Goal: Information Seeking & Learning: Learn about a topic

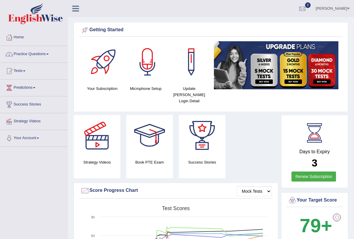
click at [49, 54] on span at bounding box center [47, 54] width 2 height 1
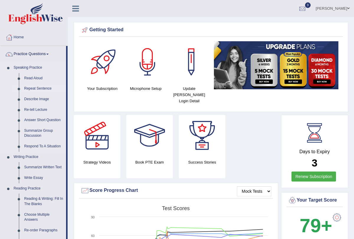
click at [45, 88] on link "Repeat Sentence" at bounding box center [44, 88] width 45 height 11
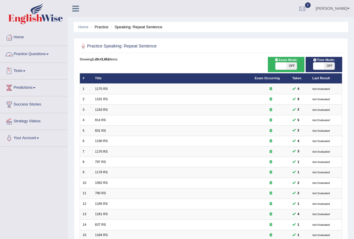
click at [49, 54] on link "Practice Questions" at bounding box center [33, 53] width 67 height 15
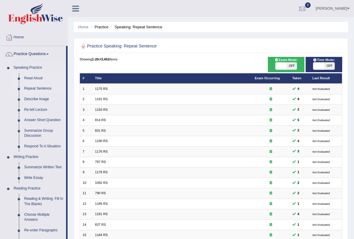
click at [41, 79] on link "Read Aloud" at bounding box center [44, 78] width 45 height 11
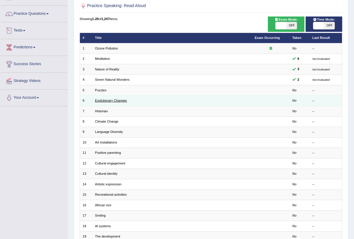
scroll to position [98, 0]
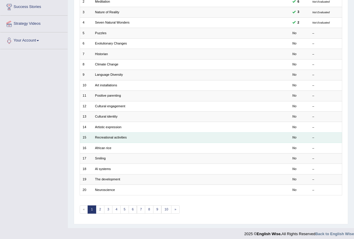
click at [115, 138] on td "Recreational activities" at bounding box center [172, 137] width 160 height 10
click at [114, 136] on link "Recreational activities" at bounding box center [111, 138] width 32 height 4
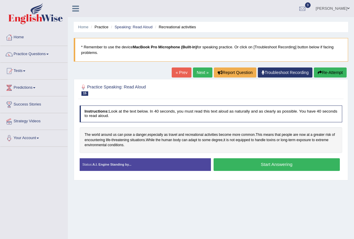
click at [243, 166] on button "Start Answering" at bounding box center [277, 164] width 126 height 13
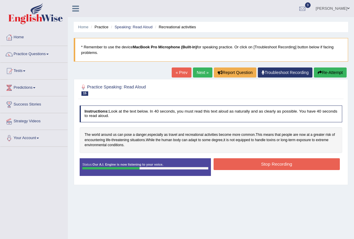
click at [243, 166] on button "Stop Recording" at bounding box center [277, 164] width 126 height 12
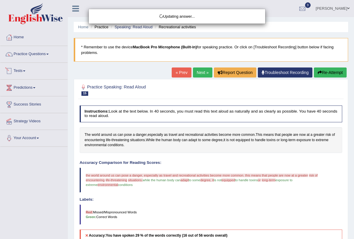
click at [49, 54] on link "Practice Questions" at bounding box center [33, 53] width 67 height 15
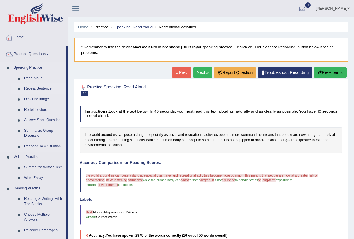
click at [45, 90] on link "Repeat Sentence" at bounding box center [44, 88] width 45 height 11
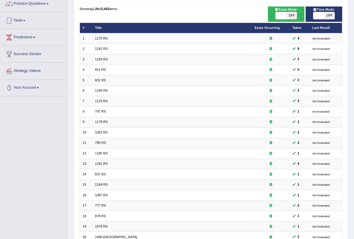
scroll to position [98, 0]
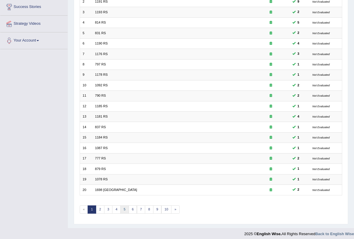
click at [122, 206] on link "5" at bounding box center [124, 210] width 9 height 8
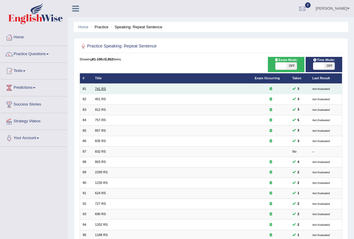
click at [99, 89] on link "741 RS" at bounding box center [100, 89] width 11 height 4
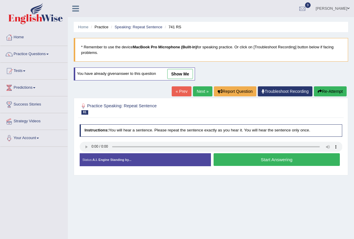
click at [199, 89] on link "Next »" at bounding box center [202, 91] width 19 height 10
click at [198, 89] on link "Next »" at bounding box center [202, 91] width 19 height 10
click at [194, 90] on link "Next »" at bounding box center [202, 91] width 19 height 10
click at [52, 53] on link "Practice Questions" at bounding box center [33, 53] width 67 height 15
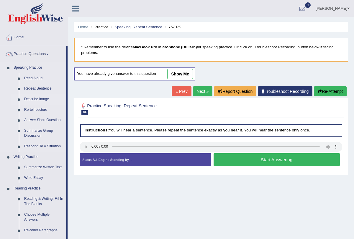
click at [38, 100] on link "Describe Image" at bounding box center [44, 99] width 45 height 11
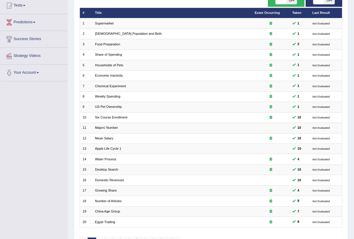
scroll to position [98, 0]
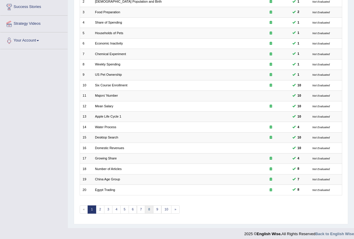
click at [147, 206] on link "8" at bounding box center [149, 210] width 9 height 8
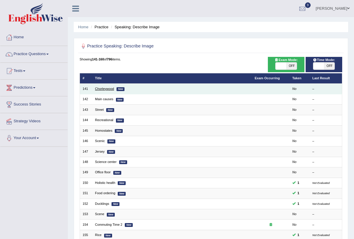
click at [109, 87] on link "Chorleywood" at bounding box center [104, 89] width 19 height 4
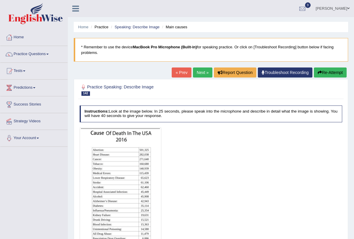
click at [202, 73] on link "Next »" at bounding box center [202, 73] width 19 height 10
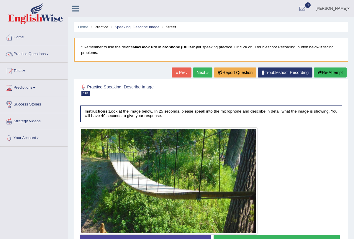
scroll to position [9, 0]
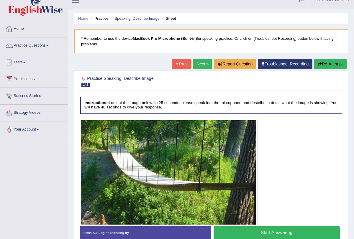
click at [85, 20] on link "Home" at bounding box center [83, 18] width 10 height 4
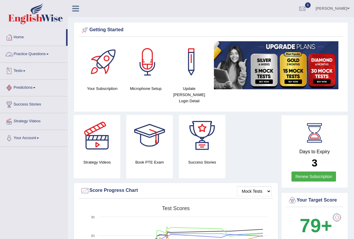
click at [49, 54] on span at bounding box center [47, 54] width 2 height 1
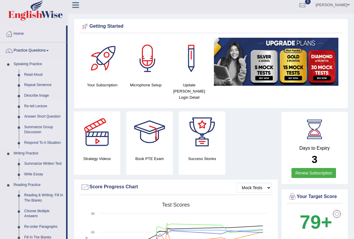
scroll to position [6, 0]
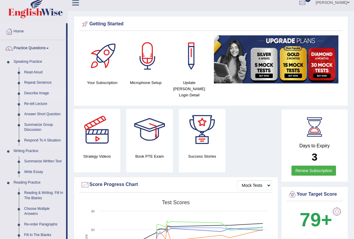
click at [42, 93] on link "Describe Image" at bounding box center [44, 93] width 45 height 11
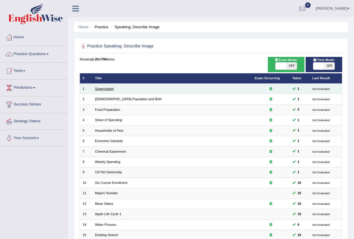
click at [106, 89] on link "Supermarket" at bounding box center [104, 89] width 19 height 4
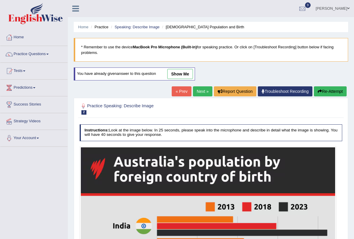
scroll to position [15, 0]
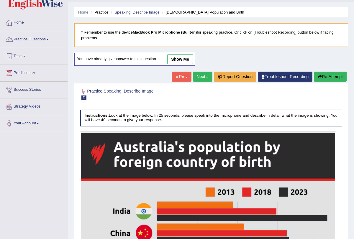
click at [199, 75] on link "Next »" at bounding box center [202, 77] width 19 height 10
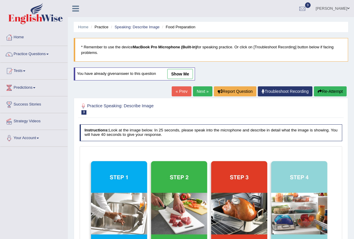
click at [195, 91] on link "Next »" at bounding box center [202, 91] width 19 height 10
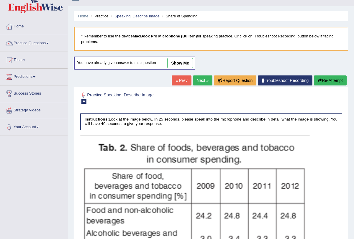
scroll to position [11, 0]
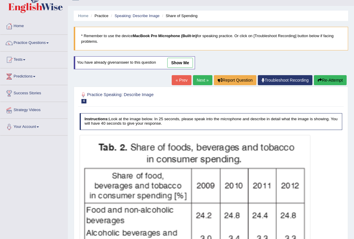
click at [200, 86] on div "« Prev Next » Report Question Troubleshoot Recording Re-Attempt" at bounding box center [260, 81] width 176 height 12
click at [198, 78] on link "Next »" at bounding box center [202, 80] width 19 height 10
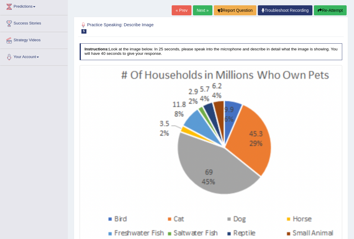
scroll to position [122, 0]
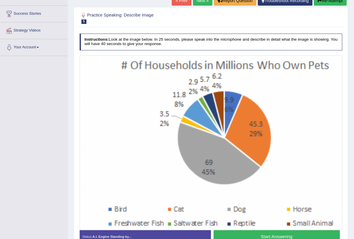
click at [196, 81] on img at bounding box center [211, 143] width 260 height 172
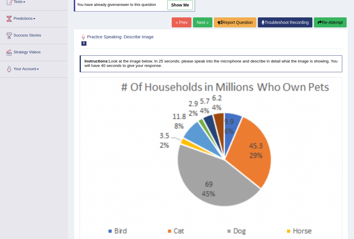
scroll to position [68, 0]
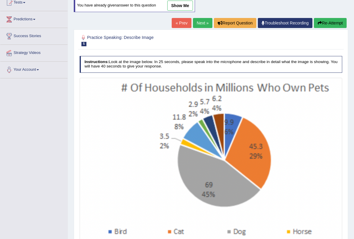
click at [196, 26] on link "Next »" at bounding box center [202, 23] width 19 height 10
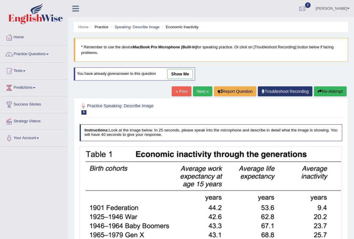
scroll to position [10, 0]
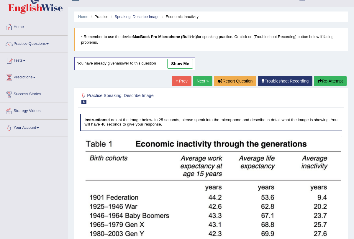
click at [194, 83] on link "Next »" at bounding box center [202, 81] width 19 height 10
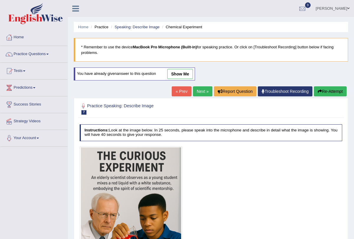
scroll to position [23, 0]
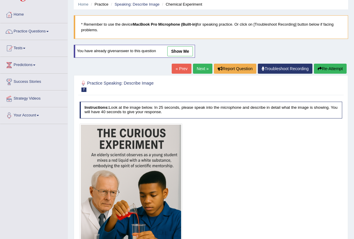
click at [197, 70] on link "Next »" at bounding box center [202, 69] width 19 height 10
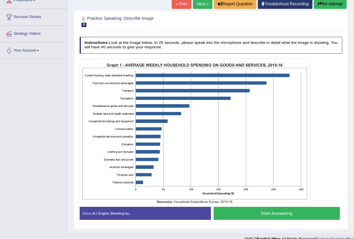
scroll to position [96, 0]
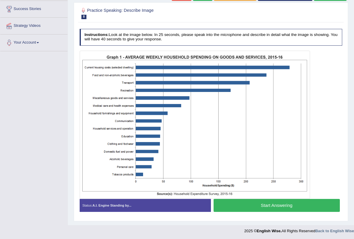
click at [250, 208] on button "Start Answering" at bounding box center [277, 205] width 126 height 13
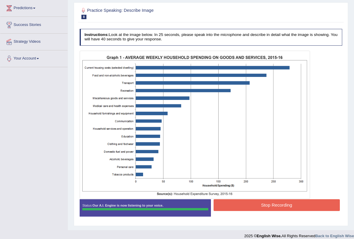
click at [249, 207] on button "Stop Recording" at bounding box center [277, 205] width 126 height 12
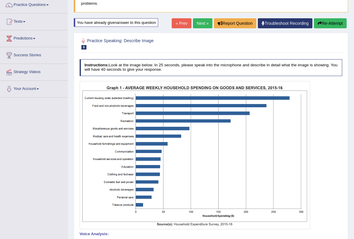
scroll to position [36, 0]
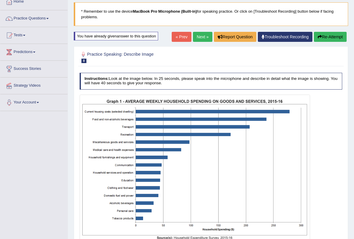
click at [196, 37] on link "Next »" at bounding box center [202, 37] width 19 height 10
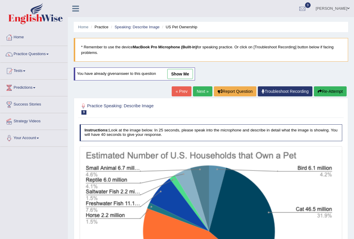
click at [197, 91] on link "Next »" at bounding box center [202, 91] width 19 height 10
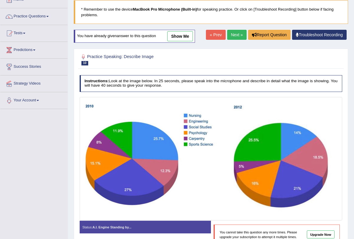
scroll to position [35, 0]
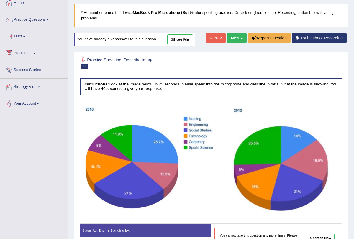
click at [233, 38] on link "Next »" at bounding box center [236, 38] width 19 height 10
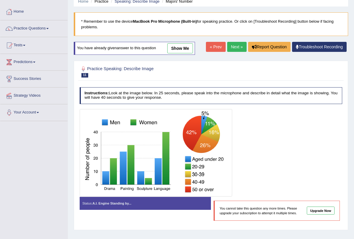
scroll to position [19, 0]
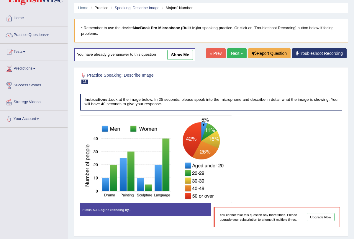
click at [235, 53] on link "Next »" at bounding box center [236, 53] width 19 height 10
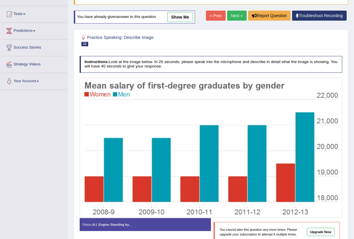
scroll to position [68, 0]
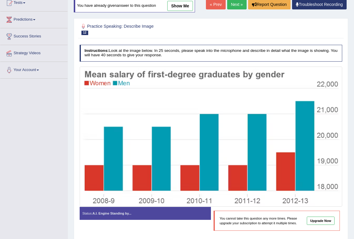
click at [238, 7] on link "Next »" at bounding box center [236, 4] width 19 height 10
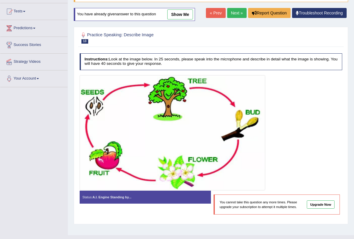
scroll to position [71, 0]
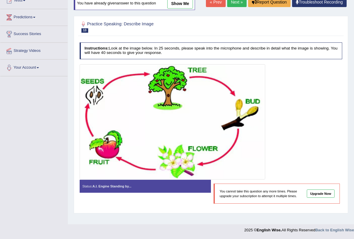
click at [233, 4] on link "Next »" at bounding box center [236, 2] width 19 height 10
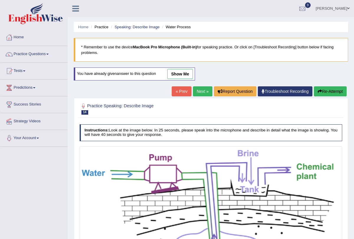
click at [197, 91] on link "Next »" at bounding box center [202, 91] width 19 height 10
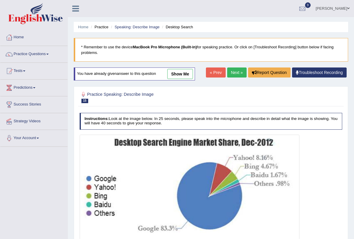
click at [232, 69] on link "Next »" at bounding box center [236, 73] width 19 height 10
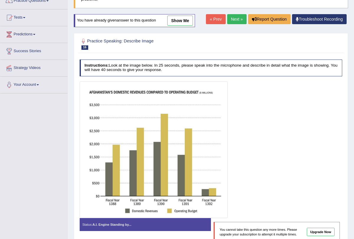
scroll to position [53, 0]
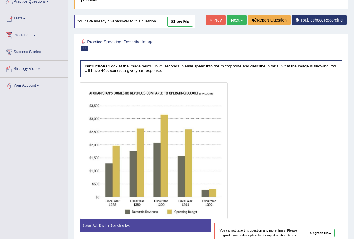
click at [234, 18] on link "Next »" at bounding box center [236, 20] width 19 height 10
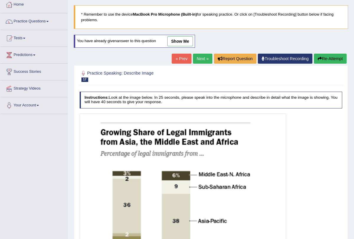
scroll to position [66, 0]
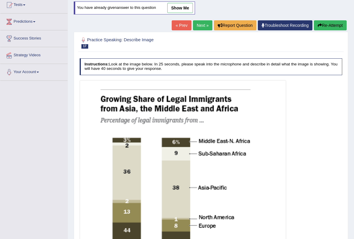
click at [197, 24] on link "Next »" at bounding box center [202, 25] width 19 height 10
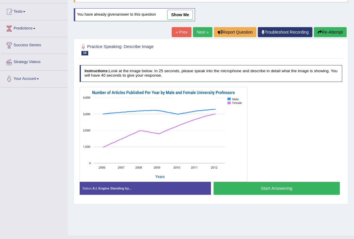
scroll to position [71, 0]
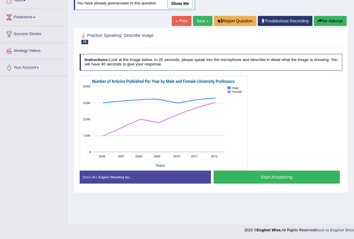
click at [199, 19] on link "Next »" at bounding box center [202, 21] width 19 height 10
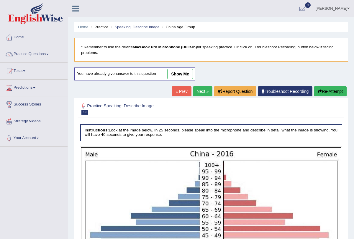
click at [51, 53] on link "Practice Questions" at bounding box center [33, 53] width 67 height 15
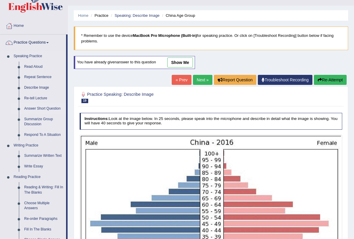
scroll to position [17, 0]
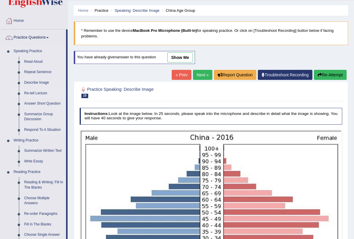
click at [41, 92] on link "Re-tell Lecture" at bounding box center [44, 93] width 45 height 11
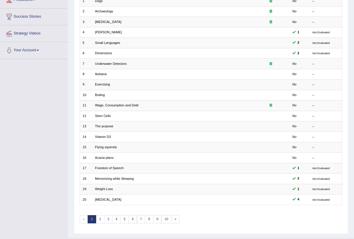
scroll to position [98, 0]
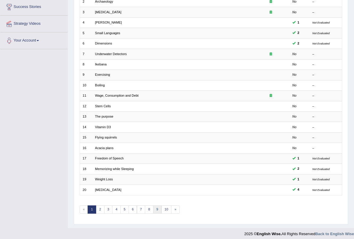
click at [153, 207] on link "9" at bounding box center [157, 210] width 9 height 8
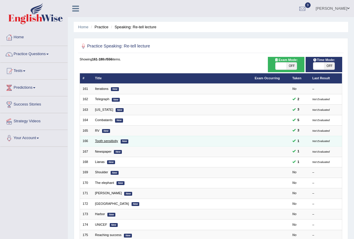
click at [108, 140] on link "Tooth sensitivity" at bounding box center [106, 141] width 23 height 4
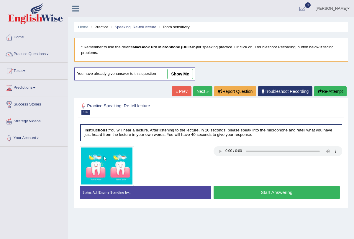
click at [264, 195] on button "Start Answering" at bounding box center [277, 192] width 126 height 13
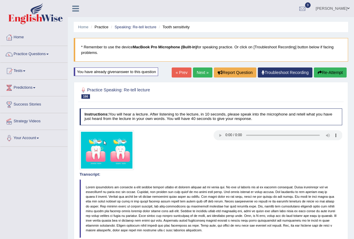
click at [196, 71] on link "Next »" at bounding box center [202, 73] width 19 height 10
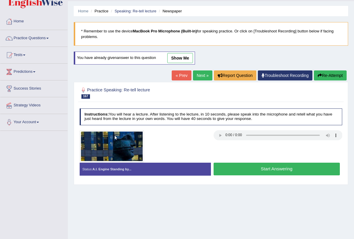
click at [266, 170] on button "Start Answering" at bounding box center [277, 169] width 126 height 13
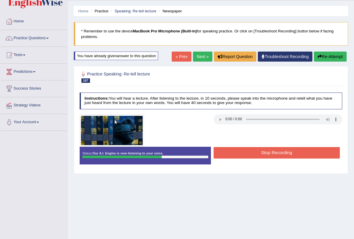
click at [267, 155] on button "Stop Recording" at bounding box center [277, 153] width 126 height 12
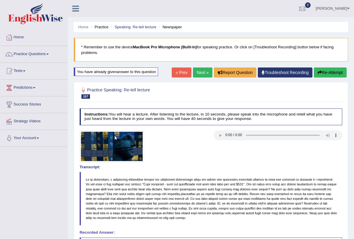
click at [330, 72] on button "Re-Attempt" at bounding box center [330, 73] width 33 height 10
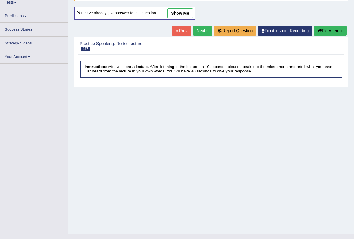
scroll to position [71, 0]
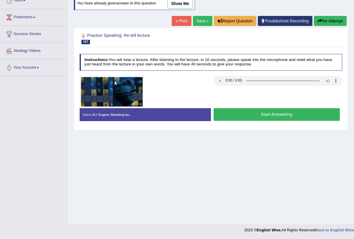
click at [271, 119] on button "Start Answering" at bounding box center [277, 114] width 126 height 13
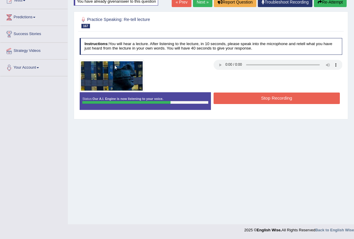
click at [266, 98] on button "Stop Recording" at bounding box center [277, 99] width 126 height 12
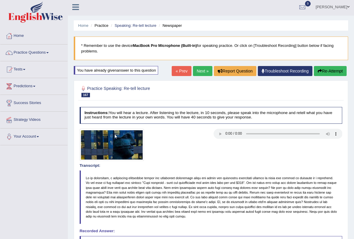
scroll to position [0, 0]
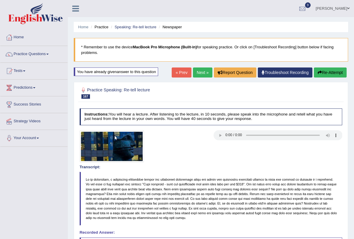
click at [200, 75] on link "Next »" at bounding box center [202, 73] width 19 height 10
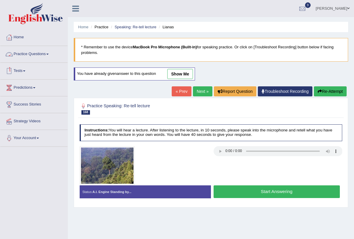
click at [53, 53] on link "Practice Questions" at bounding box center [33, 53] width 67 height 15
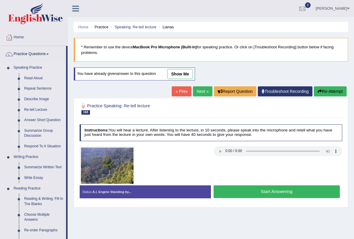
click at [38, 137] on link "Summarize Group Discussion" at bounding box center [44, 134] width 45 height 16
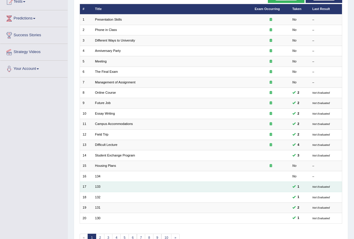
scroll to position [98, 0]
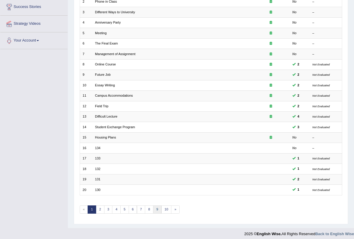
click at [155, 206] on link "9" at bounding box center [157, 210] width 9 height 8
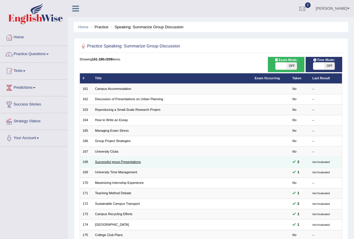
click at [128, 163] on link "Successful group Presentations" at bounding box center [118, 162] width 46 height 4
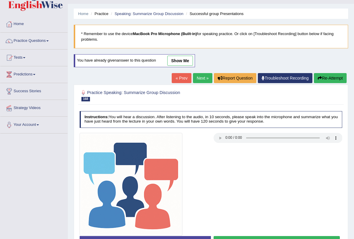
scroll to position [71, 0]
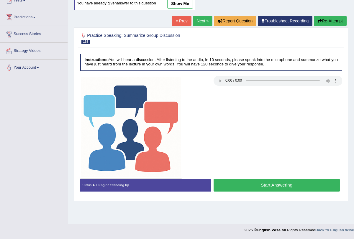
click at [250, 179] on button "Start Answering" at bounding box center [277, 185] width 126 height 13
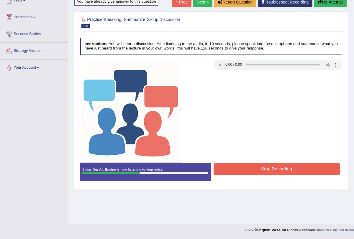
click at [264, 170] on button "Stop Recording" at bounding box center [277, 169] width 126 height 12
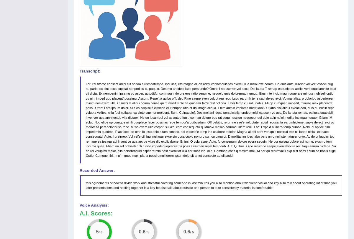
scroll to position [0, 0]
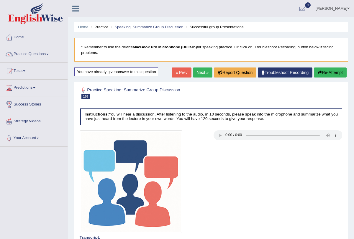
click at [327, 73] on button "Re-Attempt" at bounding box center [330, 73] width 33 height 10
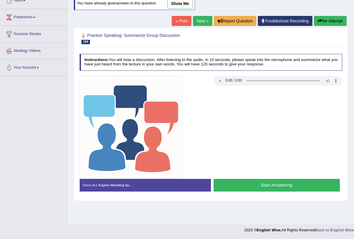
scroll to position [71, 0]
click at [253, 187] on button "Start Answering" at bounding box center [277, 185] width 126 height 13
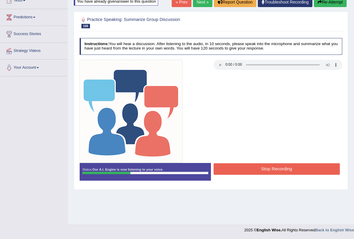
click at [255, 168] on button "Stop Recording" at bounding box center [277, 169] width 126 height 12
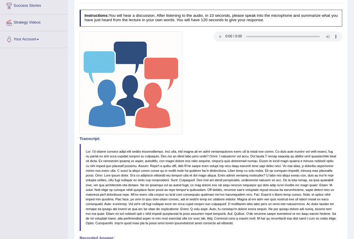
scroll to position [0, 0]
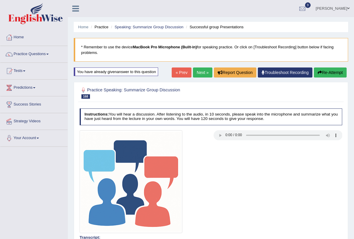
click at [199, 73] on link "Next »" at bounding box center [202, 73] width 19 height 10
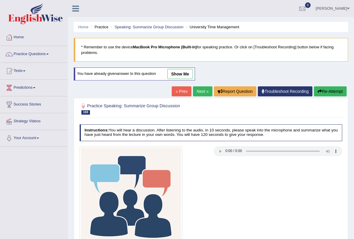
click at [181, 94] on link "« Prev" at bounding box center [181, 91] width 19 height 10
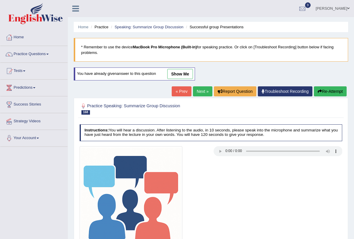
click at [331, 89] on button "Re-Attempt" at bounding box center [330, 91] width 33 height 10
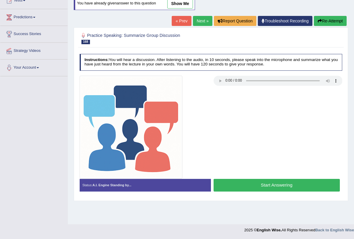
click at [277, 184] on button "Start Answering" at bounding box center [277, 185] width 126 height 13
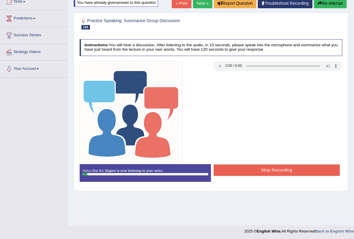
scroll to position [71, 0]
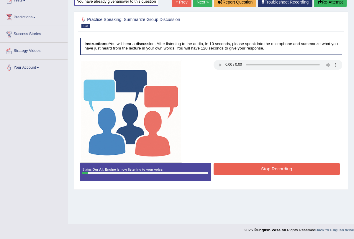
click at [331, 6] on button "Re-Attempt" at bounding box center [330, 2] width 33 height 10
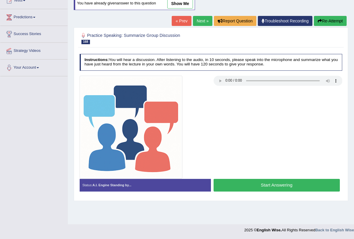
scroll to position [71, 0]
click at [306, 186] on button "Start Answering" at bounding box center [277, 185] width 126 height 13
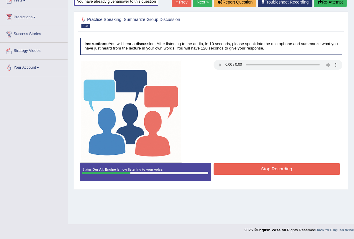
click at [298, 170] on button "Stop Recording" at bounding box center [277, 169] width 126 height 12
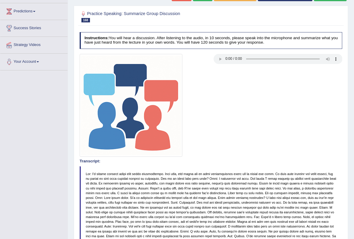
scroll to position [0, 0]
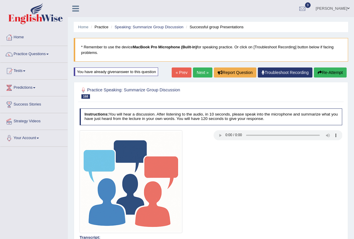
click at [201, 72] on link "Next »" at bounding box center [202, 73] width 19 height 10
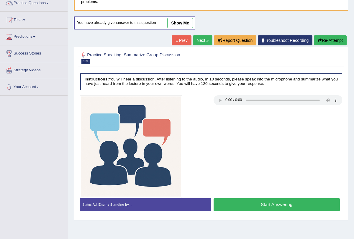
scroll to position [71, 0]
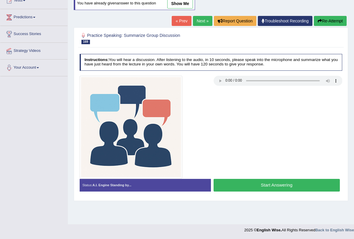
click at [265, 181] on button "Start Answering" at bounding box center [277, 185] width 126 height 13
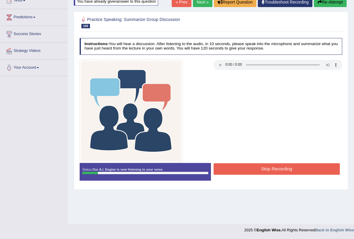
click at [324, 6] on button "Re-Attempt" at bounding box center [330, 2] width 33 height 10
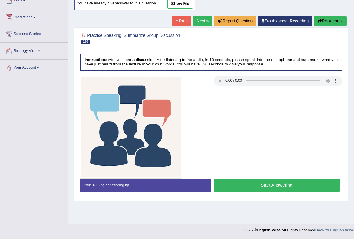
scroll to position [71, 0]
click at [269, 183] on button "Start Answering" at bounding box center [277, 185] width 126 height 13
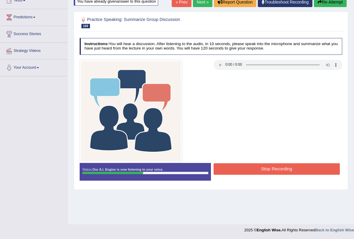
click at [269, 172] on button "Stop Recording" at bounding box center [277, 169] width 126 height 12
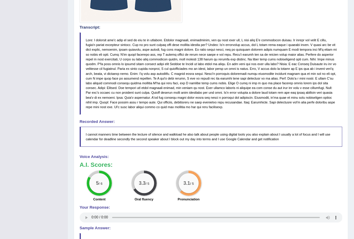
scroll to position [0, 0]
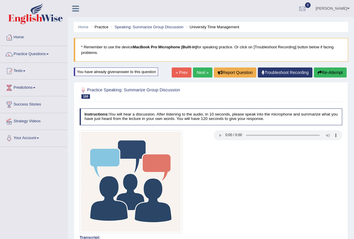
click at [326, 75] on button "Re-Attempt" at bounding box center [330, 73] width 33 height 10
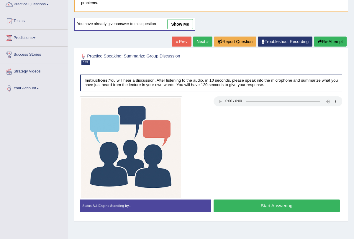
scroll to position [71, 0]
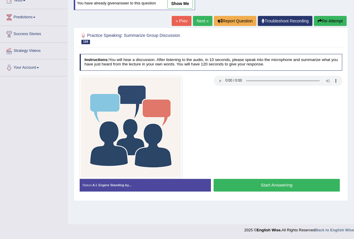
click at [250, 187] on button "Start Answering" at bounding box center [277, 185] width 126 height 13
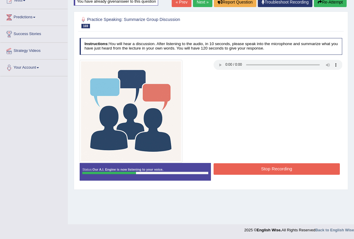
click at [251, 168] on button "Stop Recording" at bounding box center [277, 169] width 126 height 12
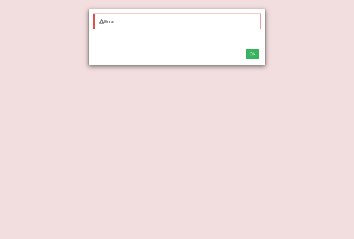
click at [254, 53] on button "OK" at bounding box center [253, 54] width 14 height 10
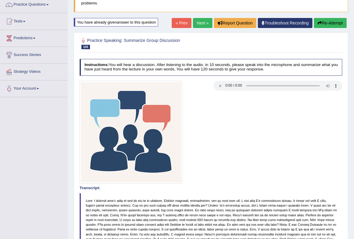
scroll to position [43, 0]
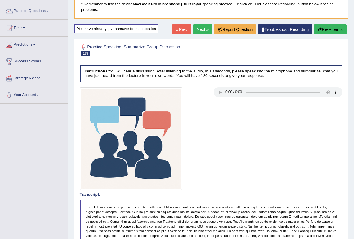
click at [323, 27] on button "Re-Attempt" at bounding box center [330, 29] width 33 height 10
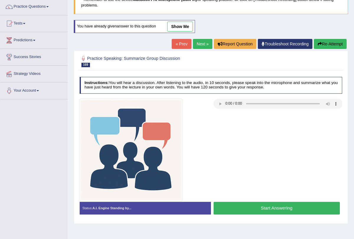
click at [269, 208] on button "Start Answering" at bounding box center [277, 208] width 126 height 13
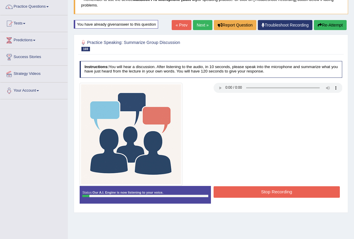
click at [319, 24] on icon "button" at bounding box center [320, 25] width 4 height 4
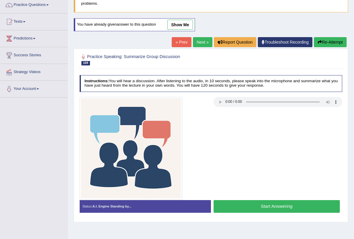
click at [272, 209] on button "Start Answering" at bounding box center [277, 206] width 126 height 13
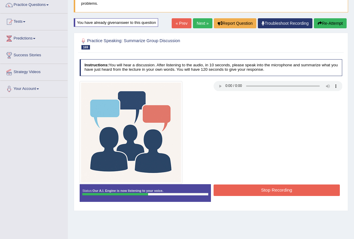
click at [272, 191] on button "Stop Recording" at bounding box center [277, 191] width 126 height 12
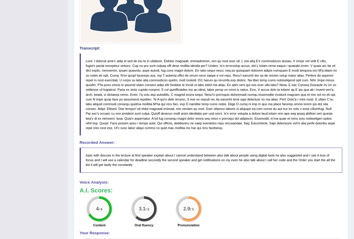
scroll to position [49, 0]
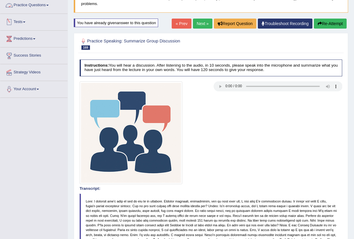
click at [50, 4] on link "Practice Questions" at bounding box center [33, 4] width 67 height 15
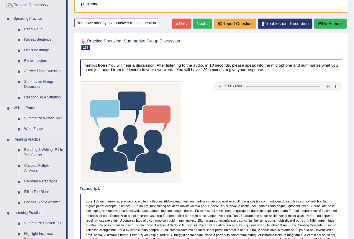
click at [43, 117] on link "Summarize Written Text" at bounding box center [44, 118] width 45 height 11
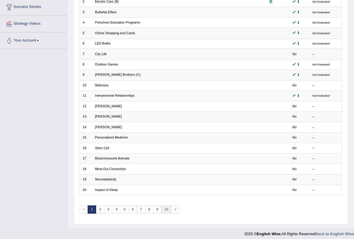
click at [162, 208] on link "10" at bounding box center [166, 210] width 10 height 8
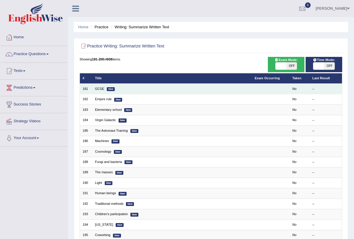
click at [98, 86] on td "GCSE New" at bounding box center [172, 89] width 160 height 10
click at [103, 88] on link "GCSE" at bounding box center [99, 89] width 9 height 4
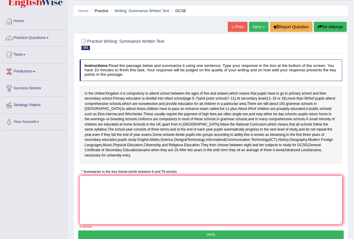
scroll to position [19, 0]
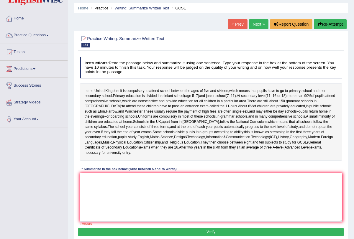
click at [253, 23] on link "Next »" at bounding box center [258, 24] width 19 height 10
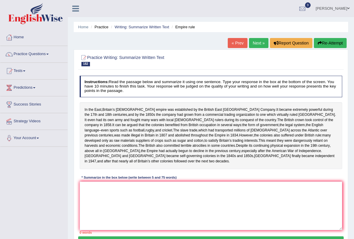
click at [257, 42] on link "Next »" at bounding box center [258, 43] width 19 height 10
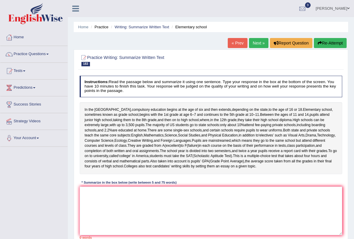
click at [258, 40] on link "Next »" at bounding box center [258, 43] width 19 height 10
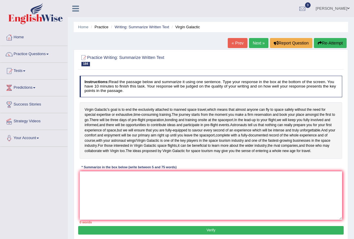
click at [258, 40] on link "Next »" at bounding box center [258, 43] width 19 height 10
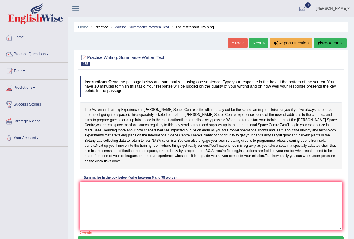
click at [256, 44] on link "Next »" at bounding box center [258, 43] width 19 height 10
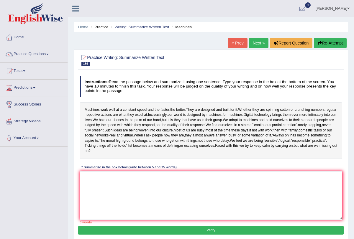
click at [256, 44] on link "Next »" at bounding box center [258, 43] width 19 height 10
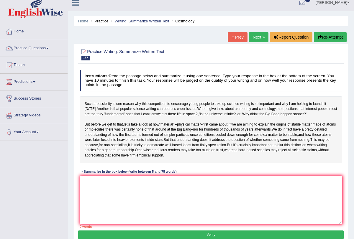
scroll to position [8, 0]
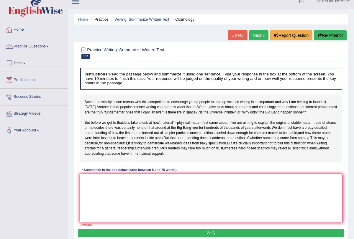
click at [254, 37] on link "Next »" at bounding box center [258, 35] width 19 height 10
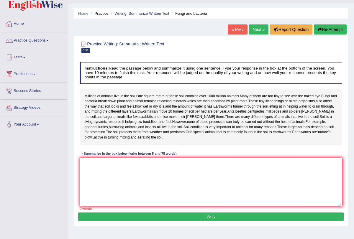
scroll to position [15, 0]
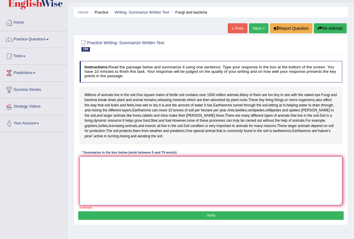
click at [225, 177] on textarea at bounding box center [211, 181] width 263 height 49
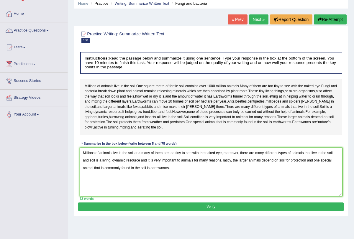
scroll to position [28, 0]
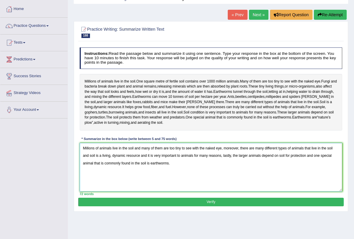
click at [182, 163] on textarea "Millions of animals live in the soil and many of them are too tiny to see with …" at bounding box center [211, 167] width 263 height 49
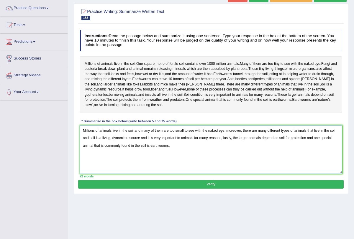
scroll to position [47, 0]
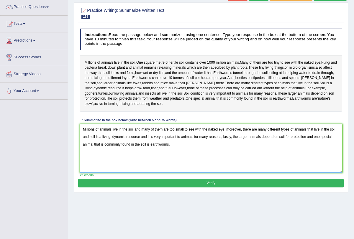
type textarea "Millions of animals live in the soil and many of them are too small to see with…"
click at [213, 188] on button "Verify" at bounding box center [210, 183] width 265 height 9
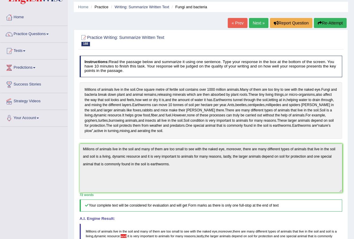
scroll to position [0, 0]
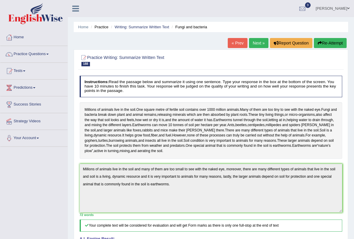
click at [258, 42] on link "Next »" at bounding box center [258, 43] width 19 height 10
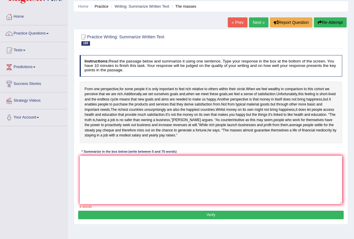
scroll to position [27, 0]
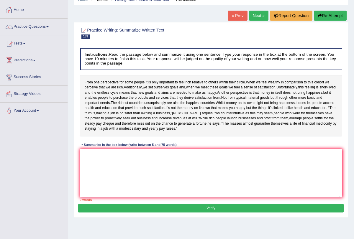
click at [258, 18] on link "Next »" at bounding box center [258, 16] width 19 height 10
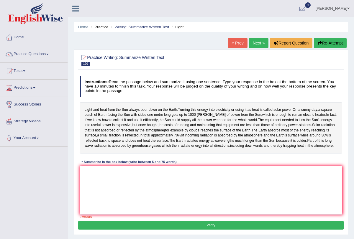
click at [256, 39] on link "Next »" at bounding box center [258, 43] width 19 height 10
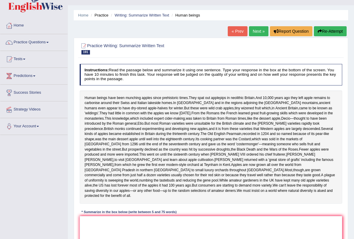
scroll to position [22, 0]
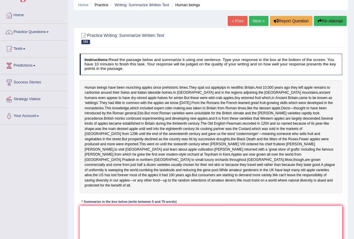
click at [256, 21] on link "Next »" at bounding box center [258, 21] width 19 height 10
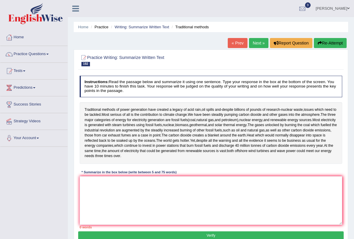
click at [255, 42] on link "Next »" at bounding box center [258, 43] width 19 height 10
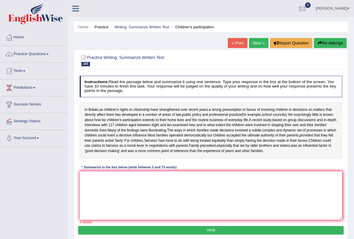
click at [255, 42] on link "Next »" at bounding box center [258, 43] width 19 height 10
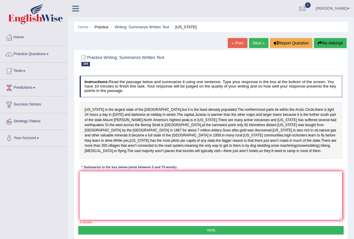
click at [255, 42] on link "Next »" at bounding box center [258, 43] width 19 height 10
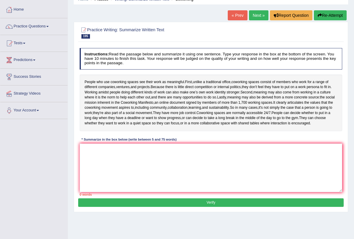
scroll to position [25, 0]
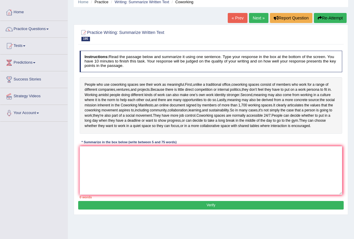
click at [260, 19] on link "Next »" at bounding box center [258, 18] width 19 height 10
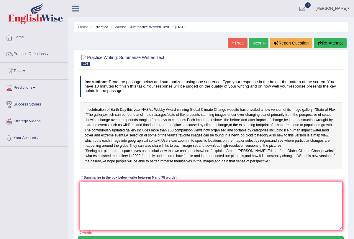
click at [256, 46] on link "Next »" at bounding box center [258, 43] width 19 height 10
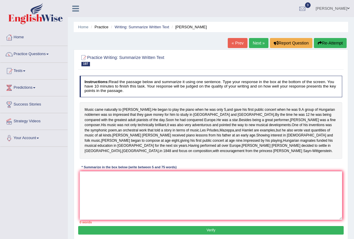
click at [256, 46] on link "Next »" at bounding box center [258, 43] width 19 height 10
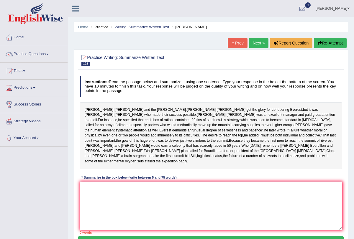
click at [256, 46] on link "Next »" at bounding box center [258, 43] width 19 height 10
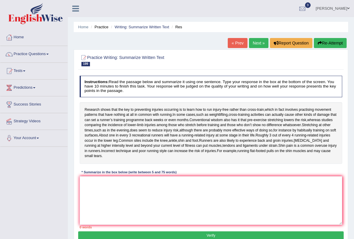
click at [255, 45] on link "Next »" at bounding box center [258, 43] width 19 height 10
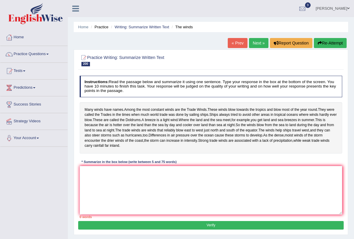
click at [255, 45] on link "Next »" at bounding box center [258, 43] width 19 height 10
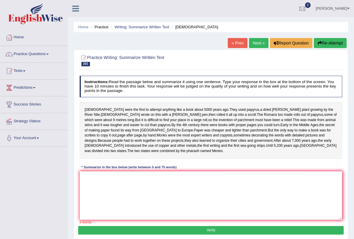
click at [255, 45] on link "Next »" at bounding box center [258, 43] width 19 height 10
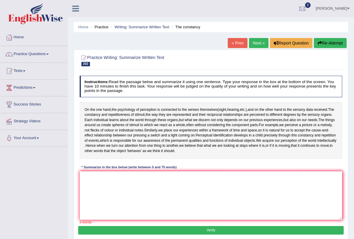
click at [255, 45] on link "Next »" at bounding box center [258, 43] width 19 height 10
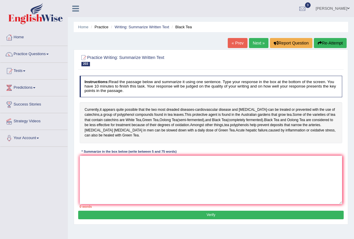
click at [255, 45] on link "Next »" at bounding box center [258, 43] width 19 height 10
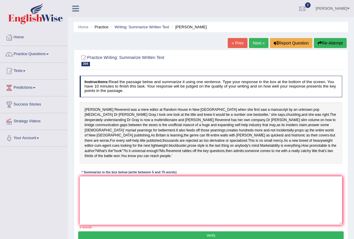
click at [255, 45] on link "Next »" at bounding box center [258, 43] width 19 height 10
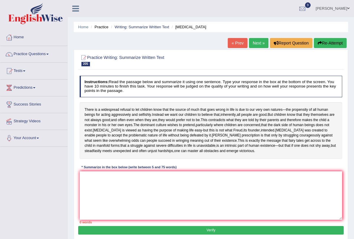
click at [255, 45] on link "Next »" at bounding box center [258, 43] width 19 height 10
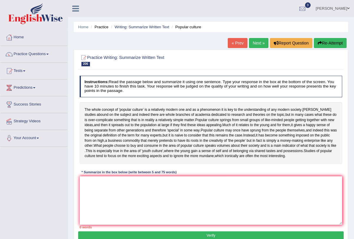
click at [254, 42] on link "Next »" at bounding box center [258, 43] width 19 height 10
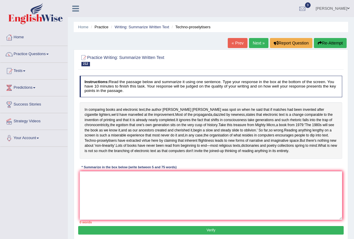
click at [254, 42] on link "Next »" at bounding box center [258, 43] width 19 height 10
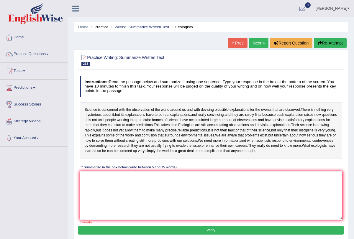
click at [254, 42] on link "Next »" at bounding box center [258, 43] width 19 height 10
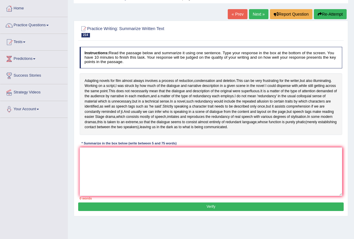
scroll to position [35, 0]
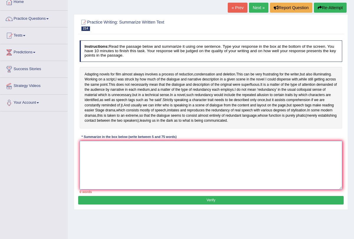
click at [182, 165] on textarea at bounding box center [211, 165] width 263 height 49
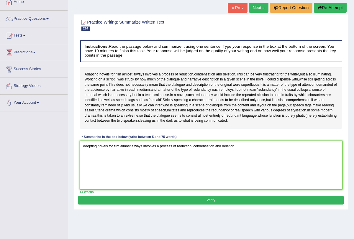
type textarea "Adopting novels for film almost always involves a process of reduction, condens…"
click at [258, 4] on link "Next »" at bounding box center [258, 8] width 19 height 10
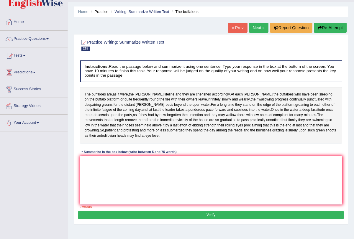
scroll to position [16, 0]
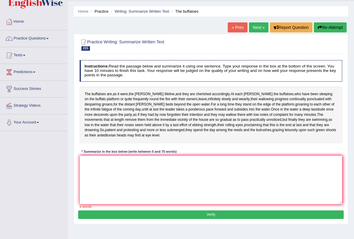
click at [258, 26] on link "Next »" at bounding box center [258, 27] width 19 height 10
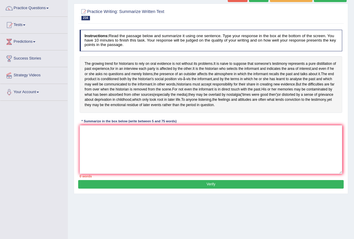
scroll to position [50, 0]
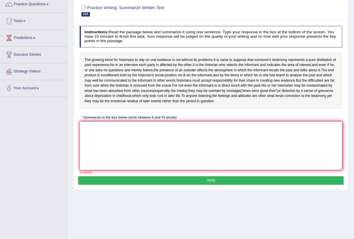
click at [217, 155] on textarea at bounding box center [211, 146] width 263 height 49
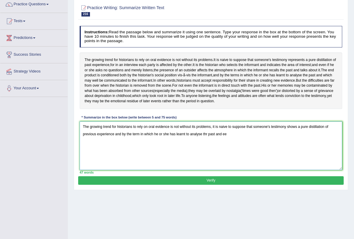
click at [115, 154] on textarea "The growing trend for historians to rely on oral evidence is not without its pr…" at bounding box center [211, 146] width 263 height 49
click at [209, 155] on textarea "The growing trend for historians to rely on oral evidence is not without its pr…" at bounding box center [211, 146] width 263 height 49
click at [231, 155] on textarea "The growing trend for historians to rely on oral evidence is not without its pr…" at bounding box center [211, 146] width 263 height 49
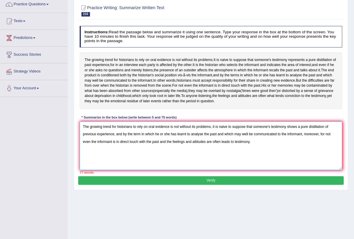
click at [222, 162] on textarea "The growing trend for historians to rely on oral evidence is not without its pr…" at bounding box center [211, 146] width 263 height 49
click at [173, 162] on textarea "The growing trend for historians to rely on oral evidence is not without its pr…" at bounding box center [211, 146] width 263 height 49
click at [213, 162] on textarea "The growing trend for historians to rely on oral evidence is not without its pr…" at bounding box center [211, 146] width 263 height 49
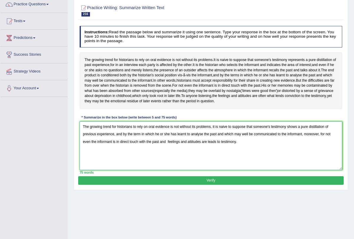
type textarea "The growing trend for historians to rely on oral evidence is not without its pr…"
click at [222, 185] on button "Verify" at bounding box center [210, 180] width 265 height 9
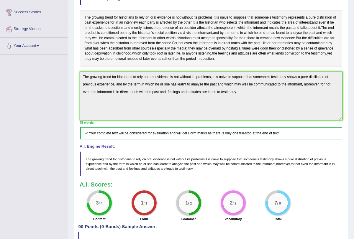
scroll to position [0, 0]
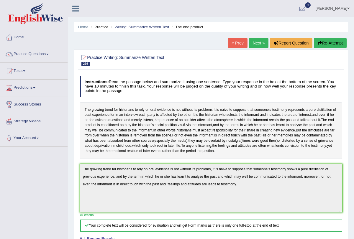
click at [261, 44] on link "Next »" at bounding box center [258, 43] width 19 height 10
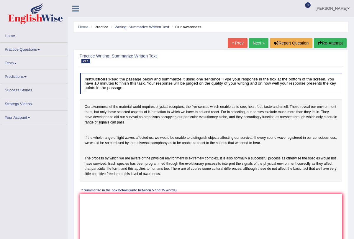
click at [261, 44] on link "Next »" at bounding box center [258, 43] width 19 height 10
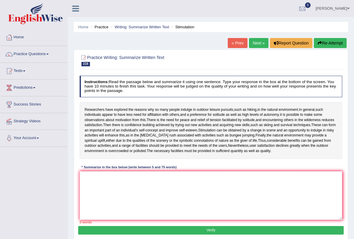
click at [261, 44] on link "Next »" at bounding box center [258, 43] width 19 height 10
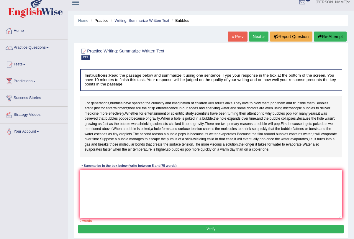
scroll to position [10, 0]
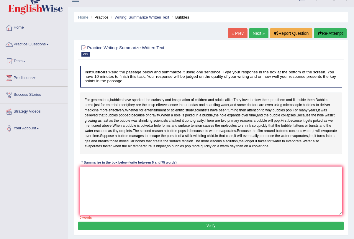
click at [255, 31] on link "Next »" at bounding box center [258, 33] width 19 height 10
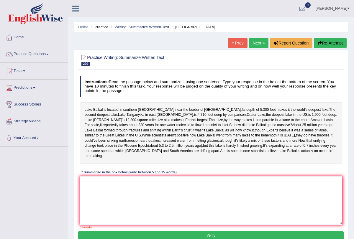
click at [259, 41] on link "Next »" at bounding box center [258, 43] width 19 height 10
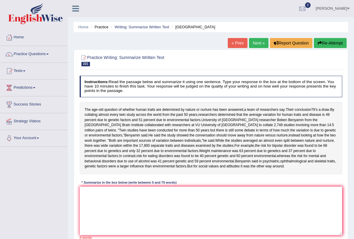
click at [259, 41] on link "Next »" at bounding box center [258, 43] width 19 height 10
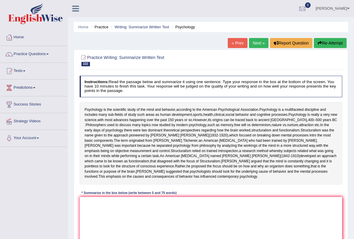
click at [259, 40] on link "Next »" at bounding box center [258, 43] width 19 height 10
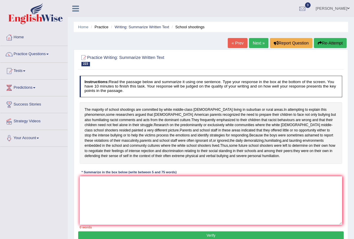
click at [259, 40] on link "Next »" at bounding box center [258, 43] width 19 height 10
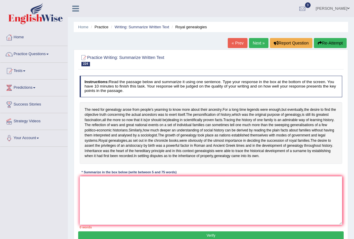
click at [259, 40] on link "Next »" at bounding box center [258, 43] width 19 height 10
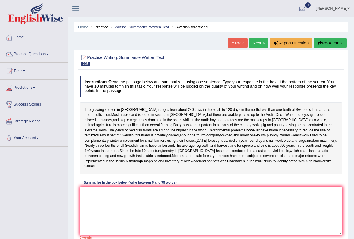
click at [259, 40] on link "Next »" at bounding box center [258, 43] width 19 height 10
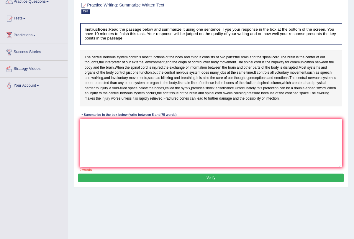
scroll to position [59, 0]
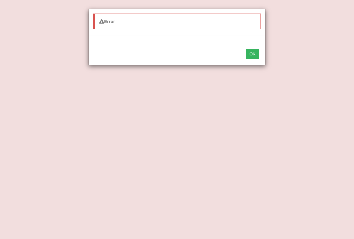
click at [253, 57] on button "OK" at bounding box center [253, 54] width 14 height 10
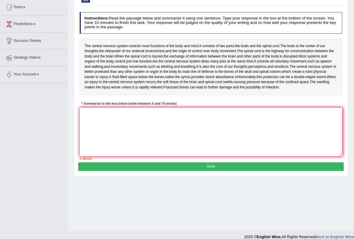
scroll to position [64, 0]
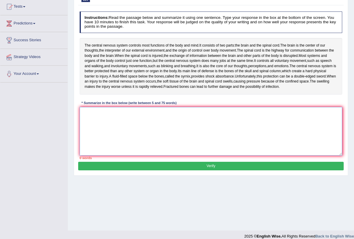
click at [189, 139] on textarea at bounding box center [211, 131] width 263 height 49
type textarea "t"
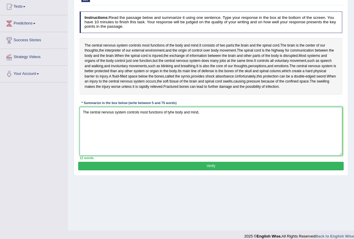
click at [173, 139] on textarea "The central nervous system controls most functions of tyhe body and mind," at bounding box center [211, 131] width 263 height 49
click at [200, 137] on textarea "The central nervous system controls most functions of the body and mind," at bounding box center [211, 131] width 263 height 49
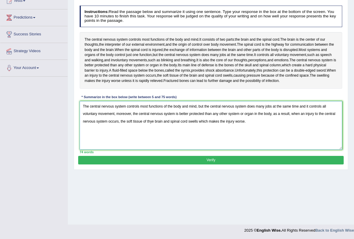
scroll to position [71, 0]
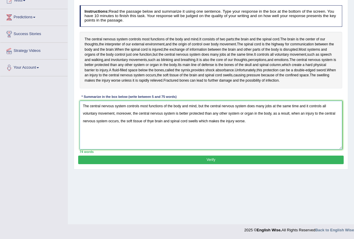
type textarea "The central nervous system controls most functions of the body and mind, but th…"
click at [226, 164] on button "Verify" at bounding box center [210, 160] width 265 height 9
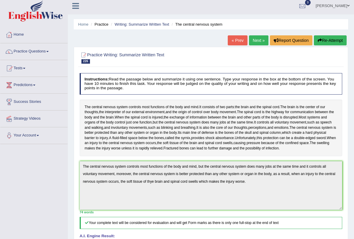
scroll to position [0, 0]
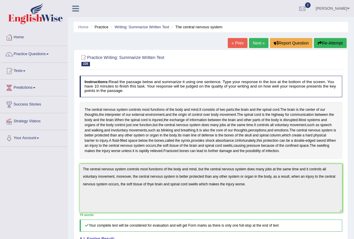
click at [326, 41] on button "Re-Attempt" at bounding box center [330, 43] width 33 height 10
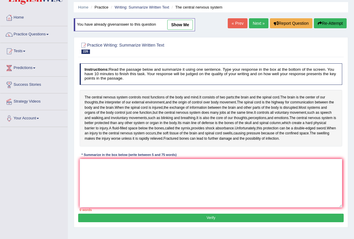
click at [254, 21] on link "Next »" at bounding box center [258, 23] width 19 height 10
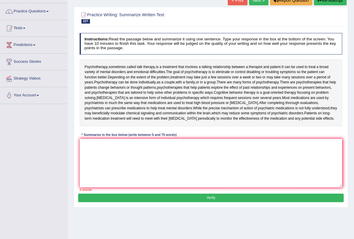
scroll to position [53, 0]
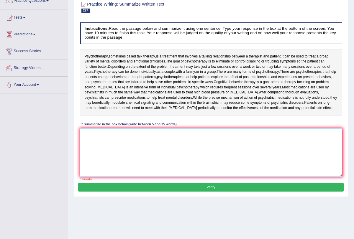
click at [177, 157] on textarea at bounding box center [211, 152] width 263 height 49
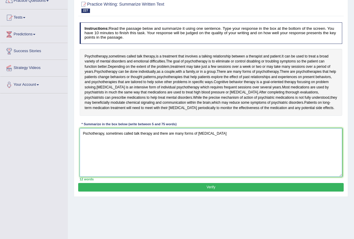
click at [153, 153] on textarea "Pschotherapy, sometimes called talk therapy and there are many forms of psychot…" at bounding box center [211, 152] width 263 height 49
click at [225, 153] on textarea "Pschotherapy, sometimes called talk therapy, and there are many forms of psycho…" at bounding box center [211, 152] width 263 height 49
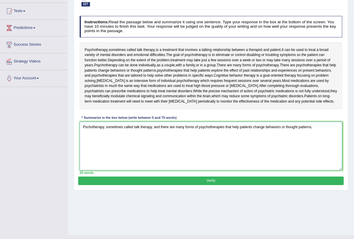
scroll to position [64, 0]
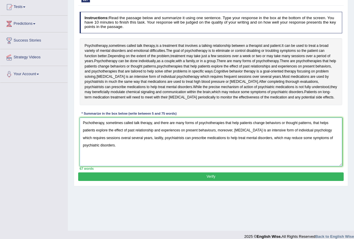
type textarea "Pschotherapy, sometimes called talk therapy, and there are many forms of psycho…"
click at [214, 181] on button "Verify" at bounding box center [210, 177] width 265 height 9
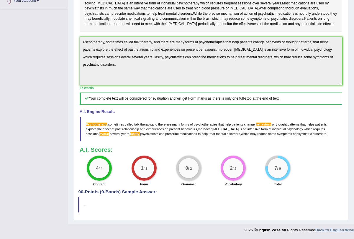
scroll to position [0, 0]
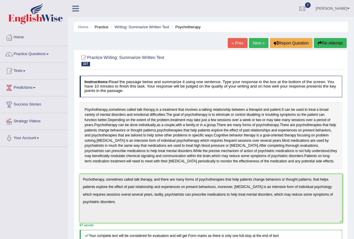
click at [255, 47] on link "Next »" at bounding box center [258, 43] width 19 height 10
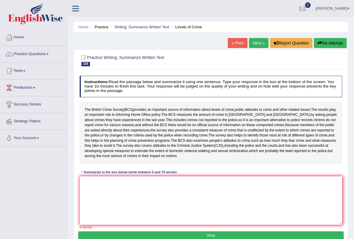
scroll to position [12, 0]
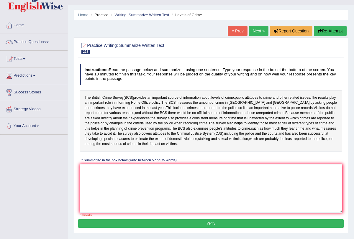
click at [259, 32] on link "Next »" at bounding box center [258, 31] width 19 height 10
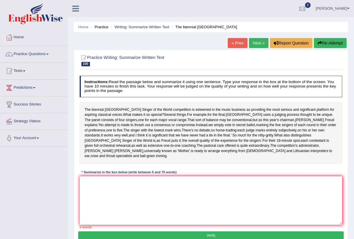
click at [255, 40] on link "Next »" at bounding box center [258, 43] width 19 height 10
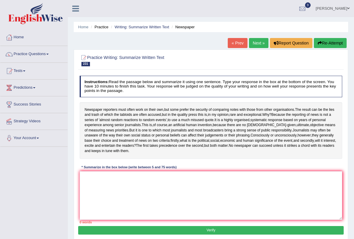
click at [255, 40] on link "Next »" at bounding box center [258, 43] width 19 height 10
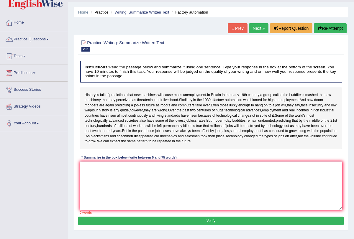
scroll to position [15, 0]
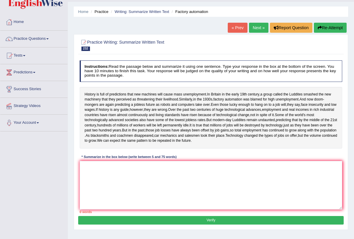
click at [256, 29] on link "Next »" at bounding box center [258, 28] width 19 height 10
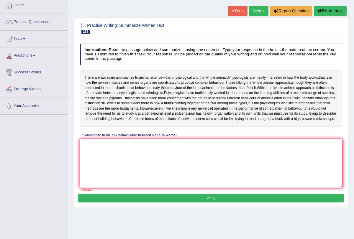
scroll to position [35, 0]
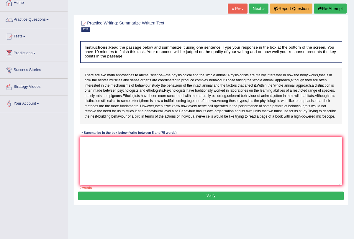
click at [179, 170] on textarea at bounding box center [211, 161] width 263 height 49
type textarea "t"
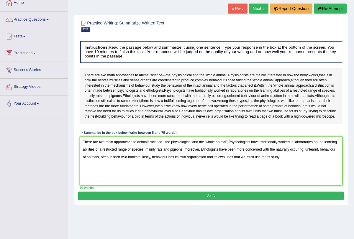
type textarea "There are two main approaches to animals science - the physiological and the 'w…"
click at [177, 206] on div "Practice Writing: Summarize Written Text 233 Ethologists Instructions: Read the…" at bounding box center [211, 110] width 274 height 191
click at [179, 200] on button "Verify" at bounding box center [210, 196] width 265 height 9
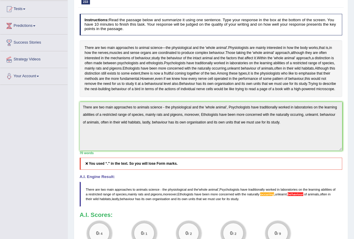
scroll to position [0, 0]
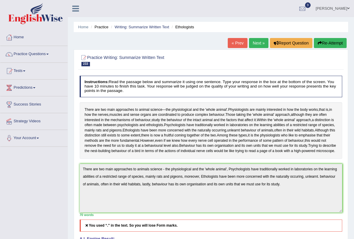
click at [256, 46] on link "Next »" at bounding box center [258, 43] width 19 height 10
